Goal: Task Accomplishment & Management: Use online tool/utility

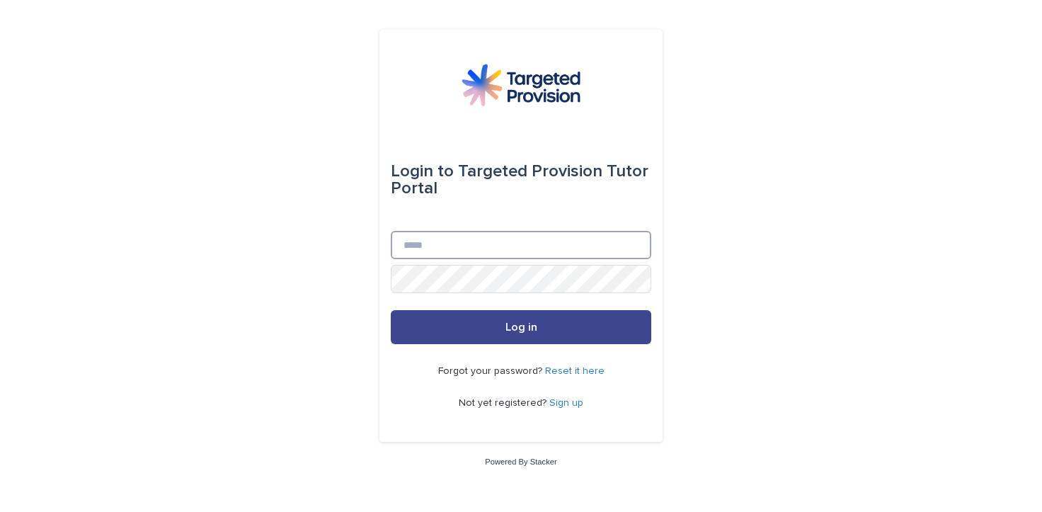
type input "**********"
click at [521, 326] on span "Log in" at bounding box center [521, 326] width 32 height 11
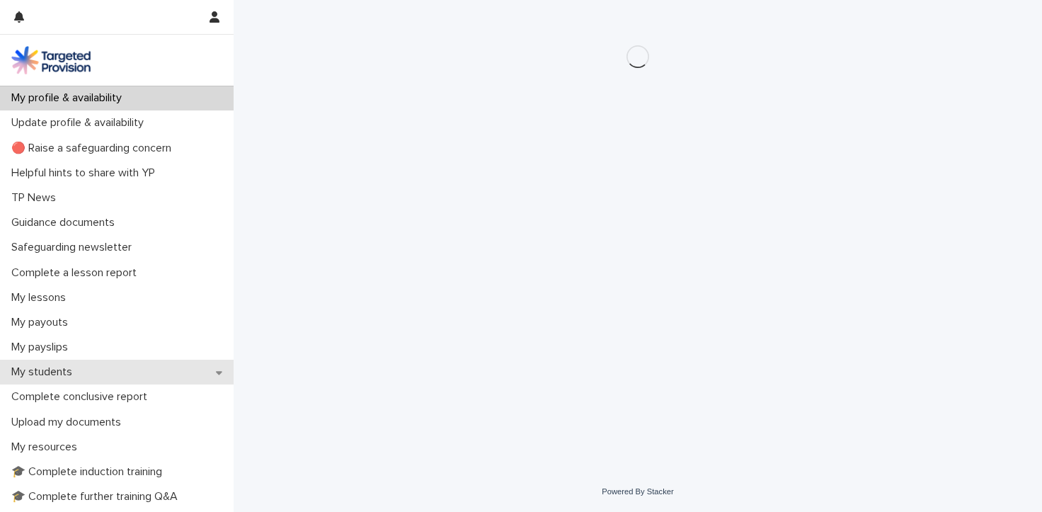
click at [54, 373] on p "My students" at bounding box center [45, 371] width 78 height 13
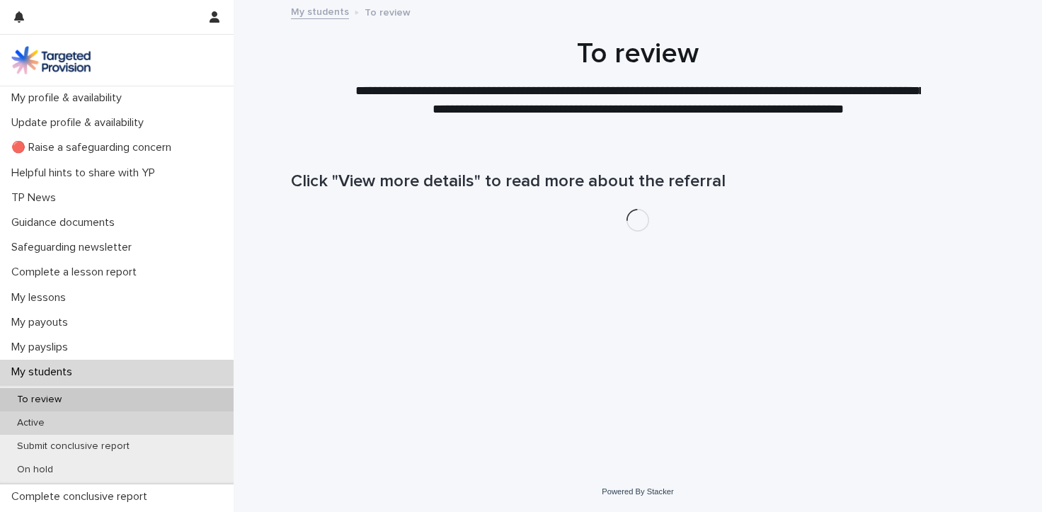
click at [39, 420] on p "Active" at bounding box center [31, 423] width 50 height 12
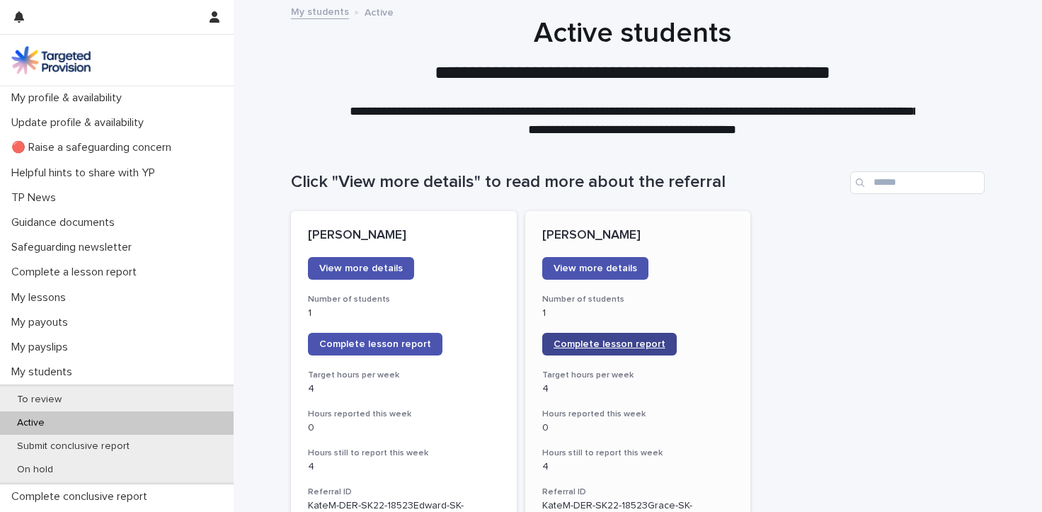
click at [592, 342] on span "Complete lesson report" at bounding box center [610, 344] width 112 height 10
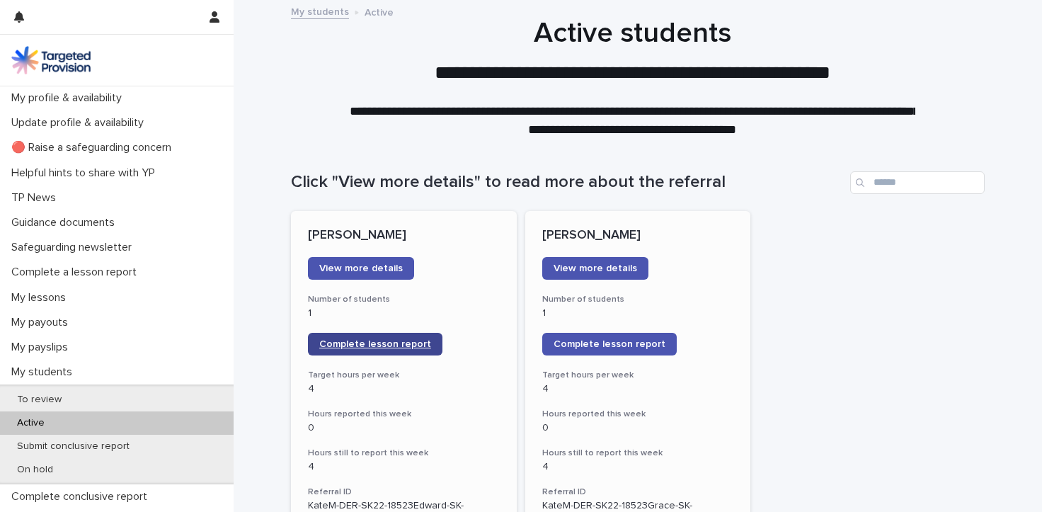
click at [331, 341] on span "Complete lesson report" at bounding box center [375, 344] width 112 height 10
